Goal: Check status: Check status

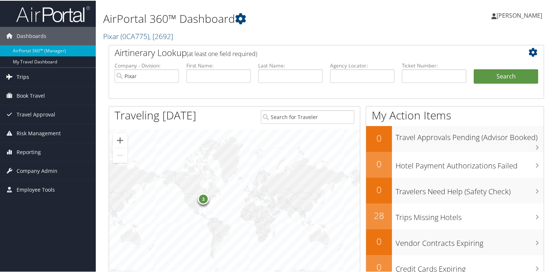
click at [25, 78] on span "Trips" at bounding box center [23, 76] width 13 height 18
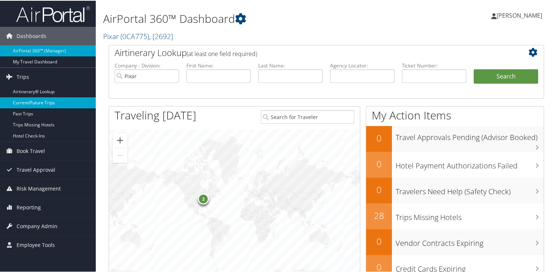
click at [39, 103] on link "Current/Future Trips" at bounding box center [48, 101] width 96 height 11
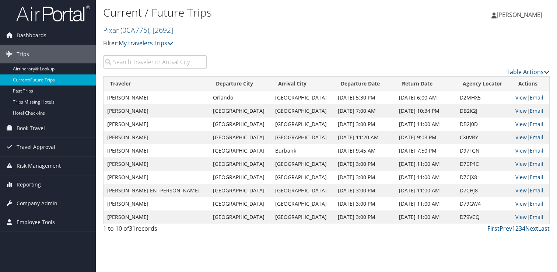
click at [161, 62] on input "search" at bounding box center [154, 61] width 103 height 13
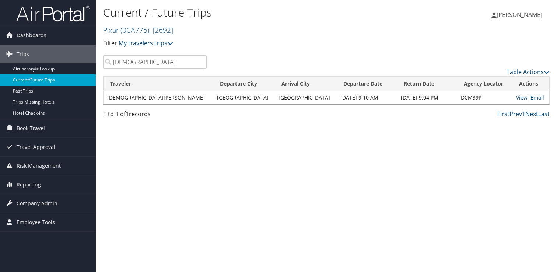
type input "[DEMOGRAPHIC_DATA]"
click at [517, 99] on link "View" at bounding box center [521, 97] width 11 height 7
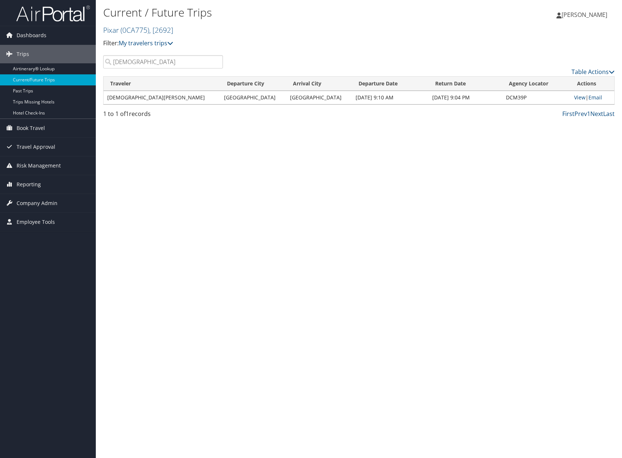
click at [320, 168] on div "Current / Future Trips Pixar ( 0CA775 ) , [ 2692 ] Pixar Pixar, [2692] Filter: …" at bounding box center [359, 229] width 526 height 458
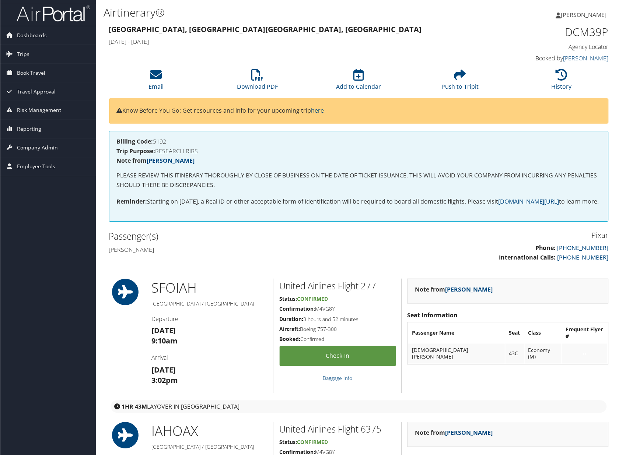
click at [348, 254] on h4 "Kristen rachel Daley" at bounding box center [231, 250] width 245 height 8
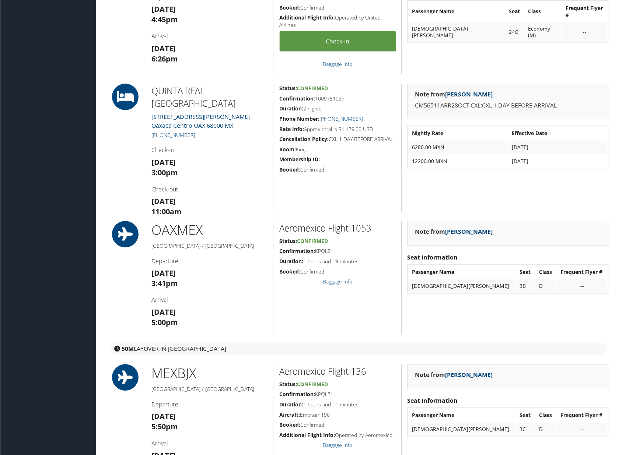
scroll to position [467, 0]
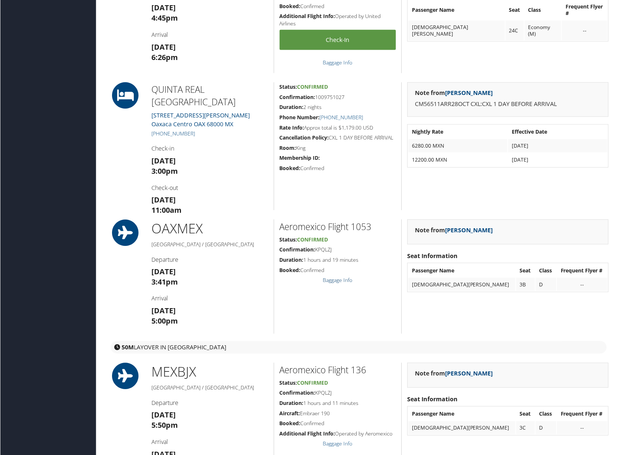
click at [332, 269] on link "Baggage Info" at bounding box center [337, 280] width 29 height 7
click at [285, 234] on h2 "Aeromexico Flight 1053" at bounding box center [338, 227] width 116 height 13
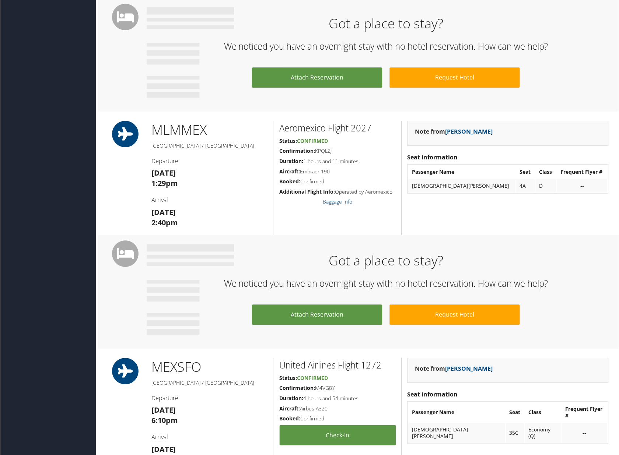
scroll to position [946, 0]
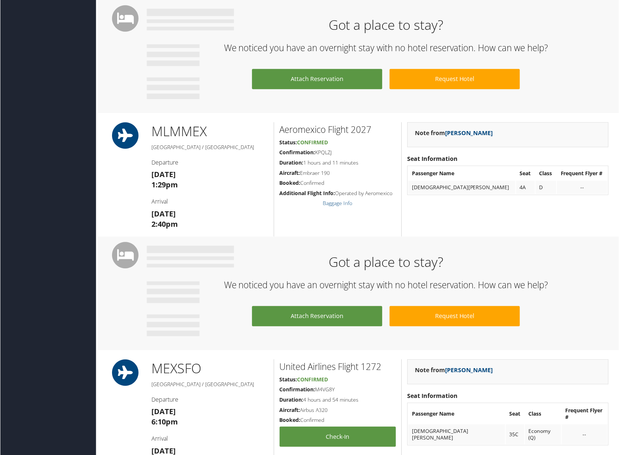
click at [283, 136] on h2 "Aeromexico Flight 2027" at bounding box center [338, 130] width 116 height 13
drag, startPoint x: 279, startPoint y: 139, endPoint x: 371, endPoint y: 140, distance: 91.7
click at [371, 136] on h2 "Aeromexico Flight 2027" at bounding box center [338, 130] width 116 height 13
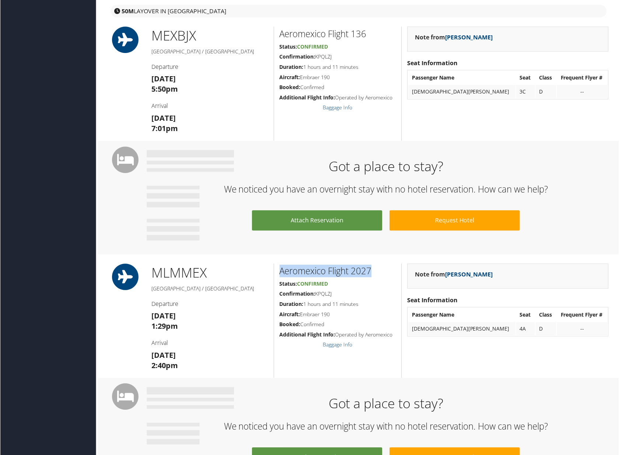
scroll to position [797, 0]
